Goal: Task Accomplishment & Management: Manage account settings

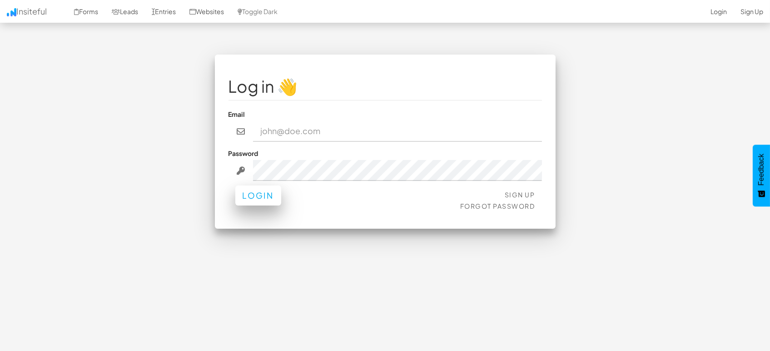
type input "[EMAIL_ADDRESS][DOMAIN_NAME]"
click at [251, 192] on button "Login" at bounding box center [258, 195] width 46 height 20
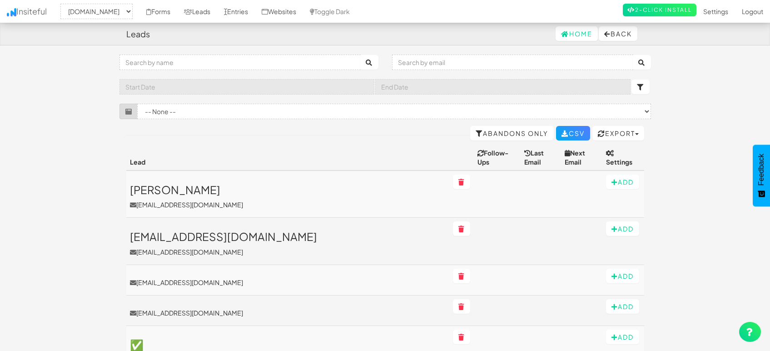
select select "1505"
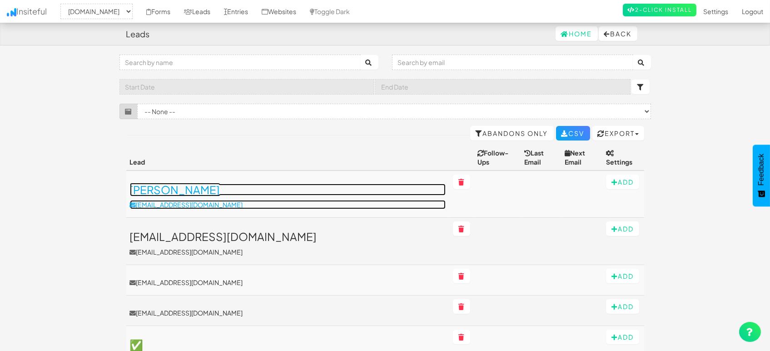
click at [165, 183] on h3 "Sophie HH" at bounding box center [288, 189] width 316 height 12
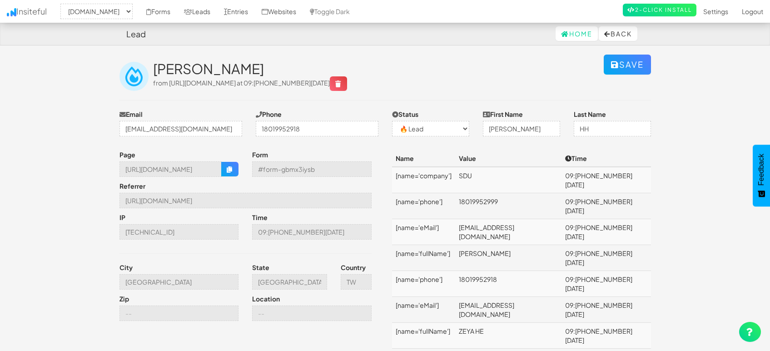
select select "1505"
select select "0"
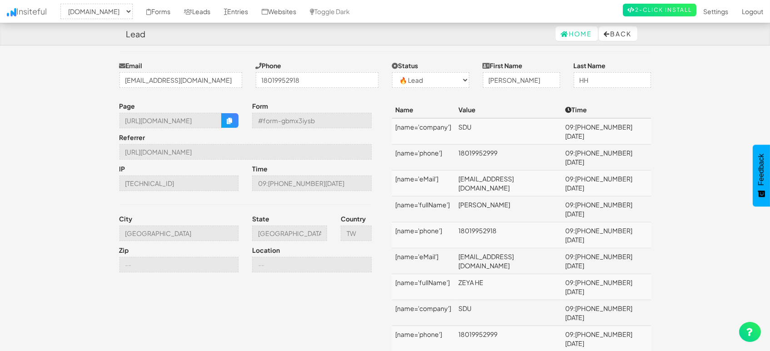
scroll to position [50, 0]
click at [229, 112] on button "button" at bounding box center [229, 118] width 17 height 15
click at [455, 220] on td "[name='phone']" at bounding box center [423, 233] width 63 height 26
click at [493, 220] on td "18019952918" at bounding box center [508, 233] width 106 height 26
click at [487, 272] on td "ZEYA HE" at bounding box center [508, 285] width 106 height 26
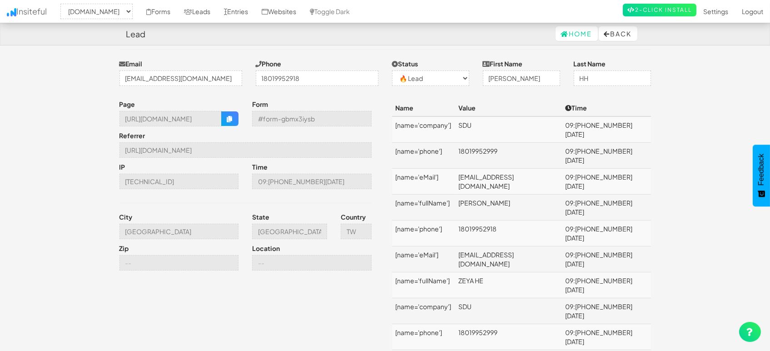
click at [431, 272] on td "[name='fullName']" at bounding box center [423, 285] width 63 height 26
drag, startPoint x: 485, startPoint y: 160, endPoint x: 512, endPoint y: 156, distance: 27.1
click at [512, 168] on td "zeya_he@163.com" at bounding box center [508, 181] width 106 height 26
copy td "zeya_he"
